Goal: Task Accomplishment & Management: Manage account settings

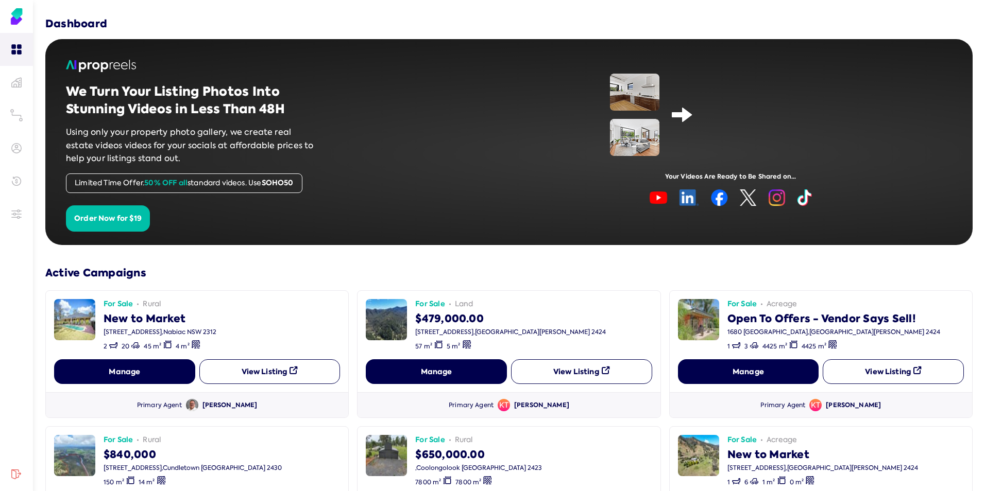
click at [249, 339] on div "For Sale rural New to Market [STREET_ADDRESS] 2 20 45 m² 4 m²" at bounding box center [197, 325] width 286 height 52
click at [98, 217] on button "Order Now for $19" at bounding box center [108, 219] width 84 height 27
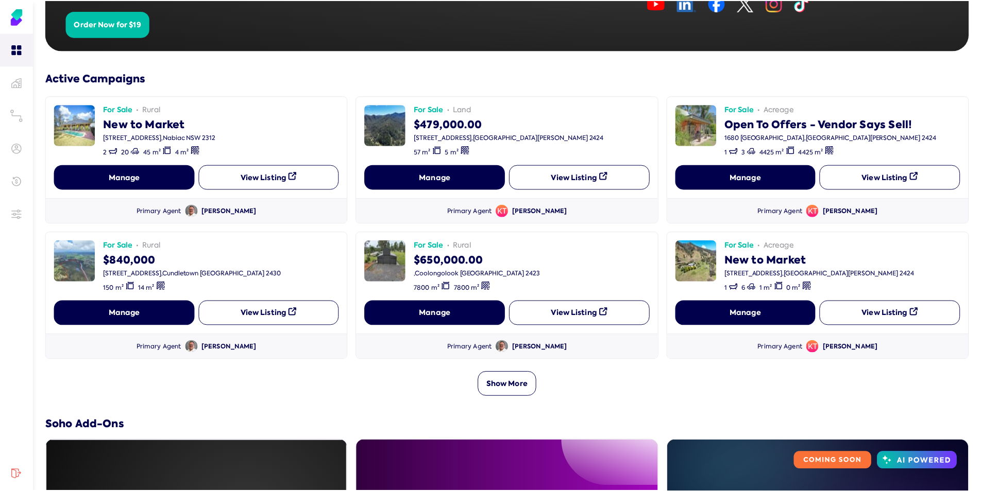
scroll to position [206, 0]
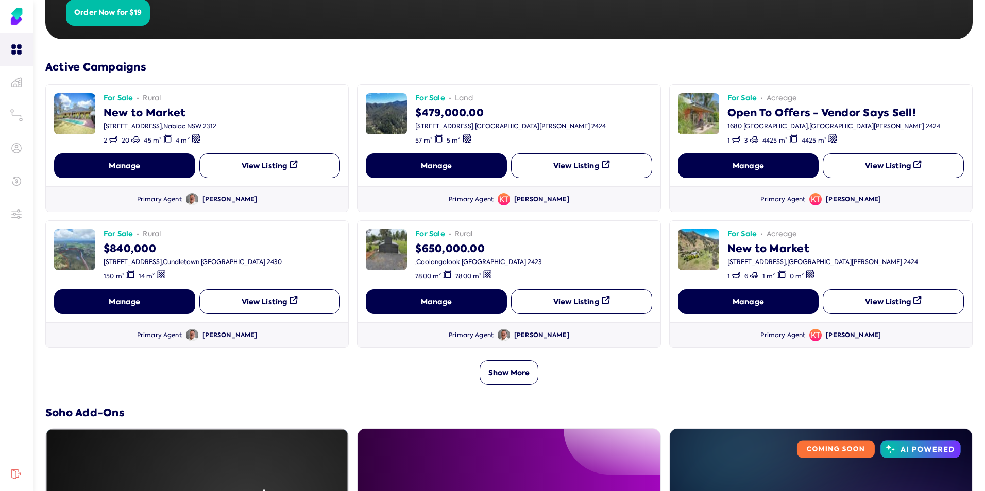
click at [521, 371] on button "Show More" at bounding box center [509, 373] width 59 height 25
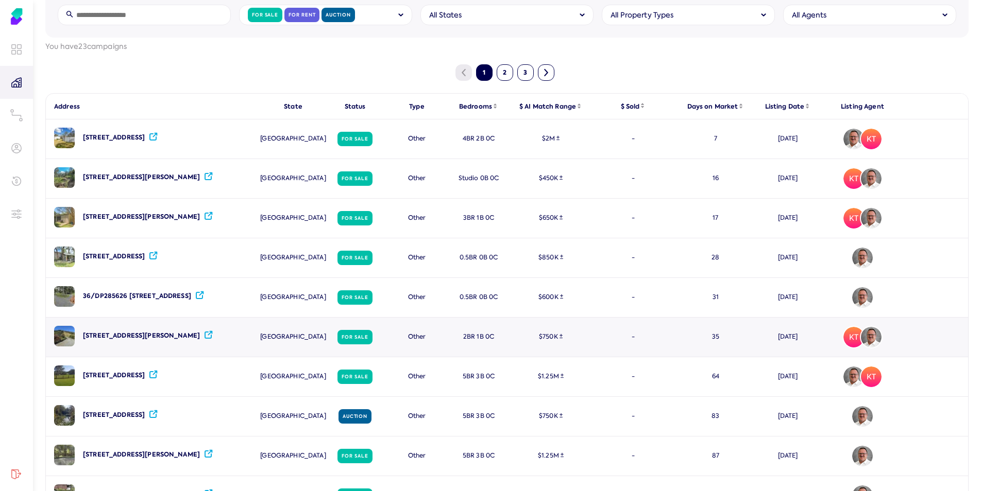
scroll to position [103, 0]
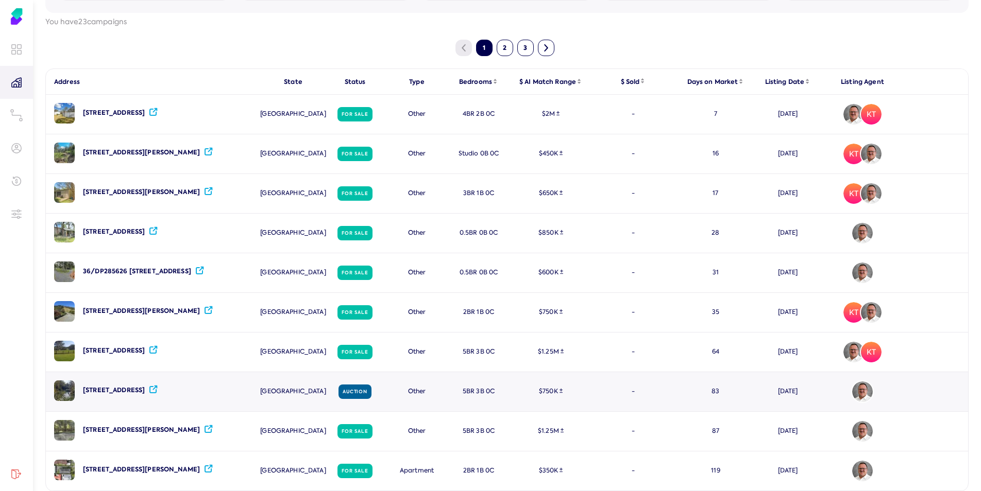
click at [145, 393] on div "[STREET_ADDRESS]" at bounding box center [114, 390] width 62 height 9
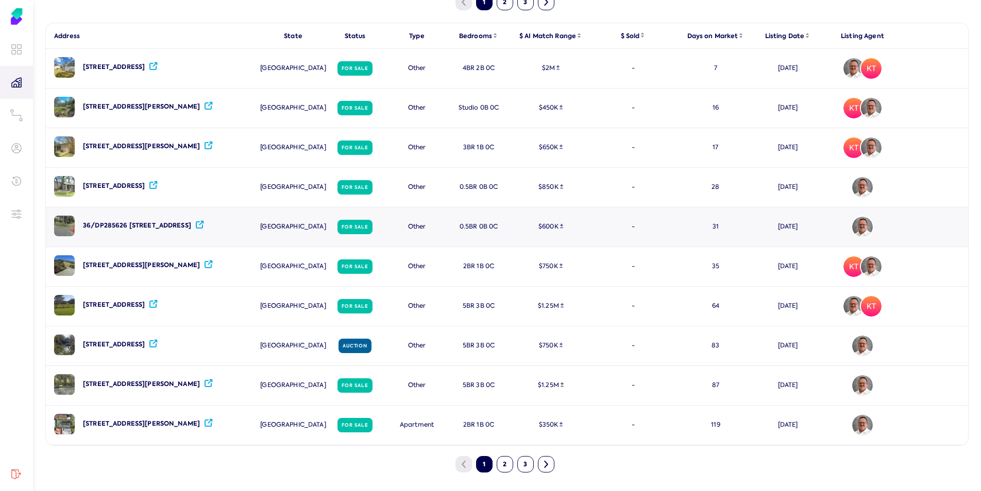
scroll to position [151, 0]
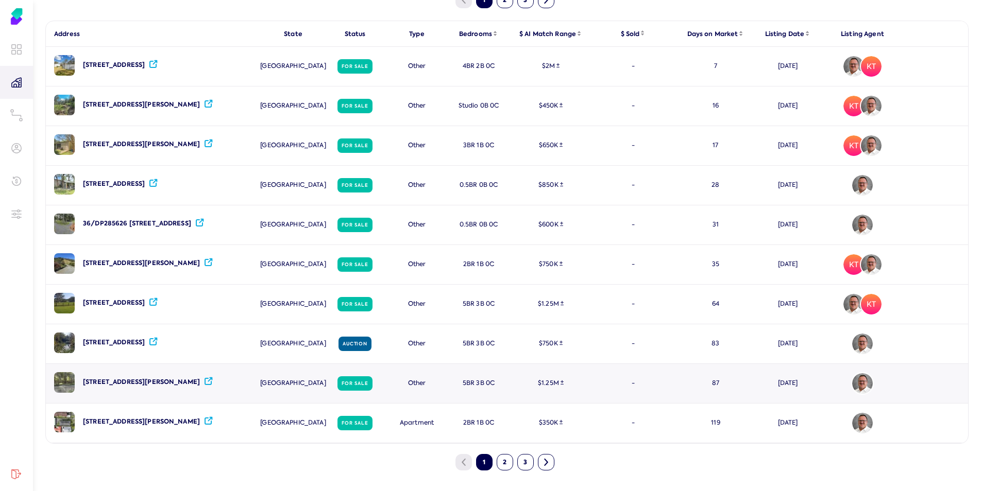
click at [208, 382] on icon at bounding box center [208, 381] width 7 height 7
click at [140, 383] on div "[STREET_ADDRESS][PERSON_NAME]" at bounding box center [141, 382] width 117 height 9
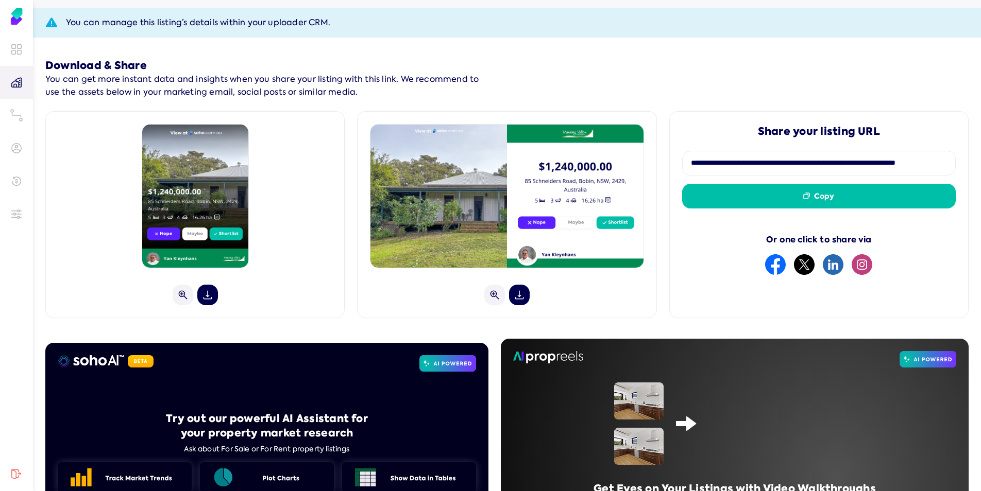
scroll to position [206, 0]
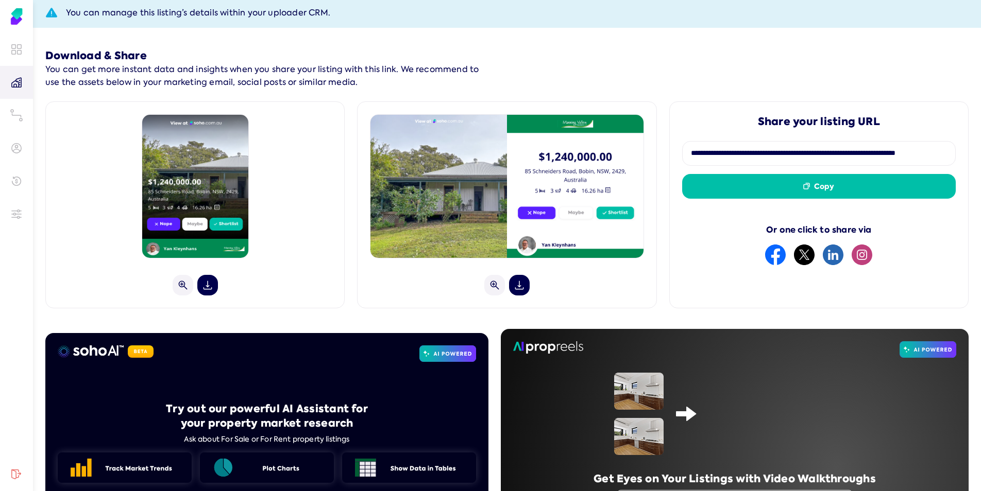
click at [768, 185] on button "Copy" at bounding box center [819, 186] width 274 height 25
